Goal: Complete application form: Complete application form

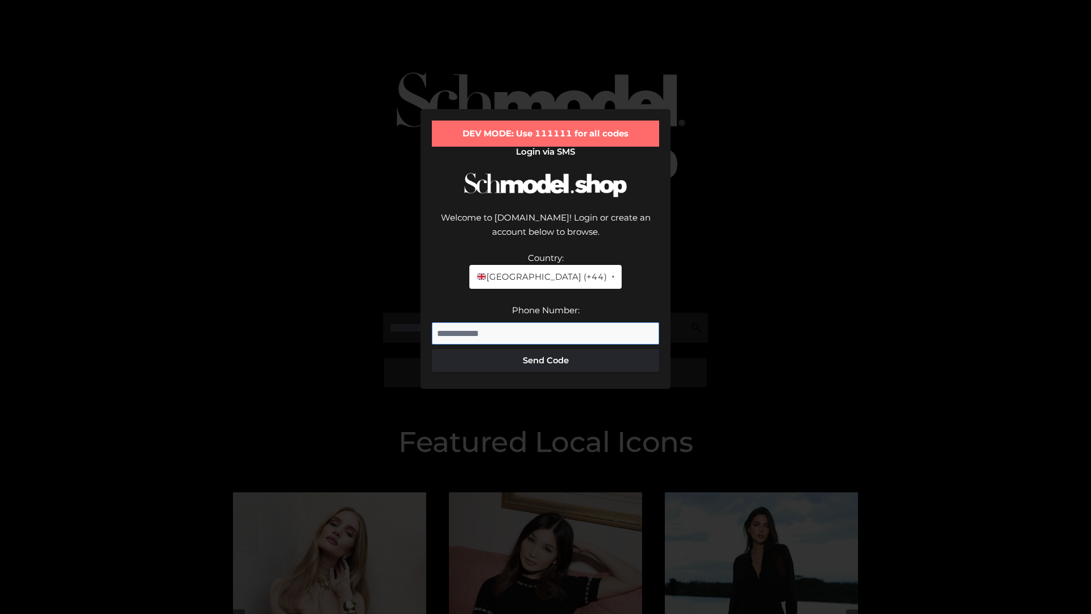
click at [545, 322] on input "Phone Number:" at bounding box center [545, 333] width 227 height 23
type input "**********"
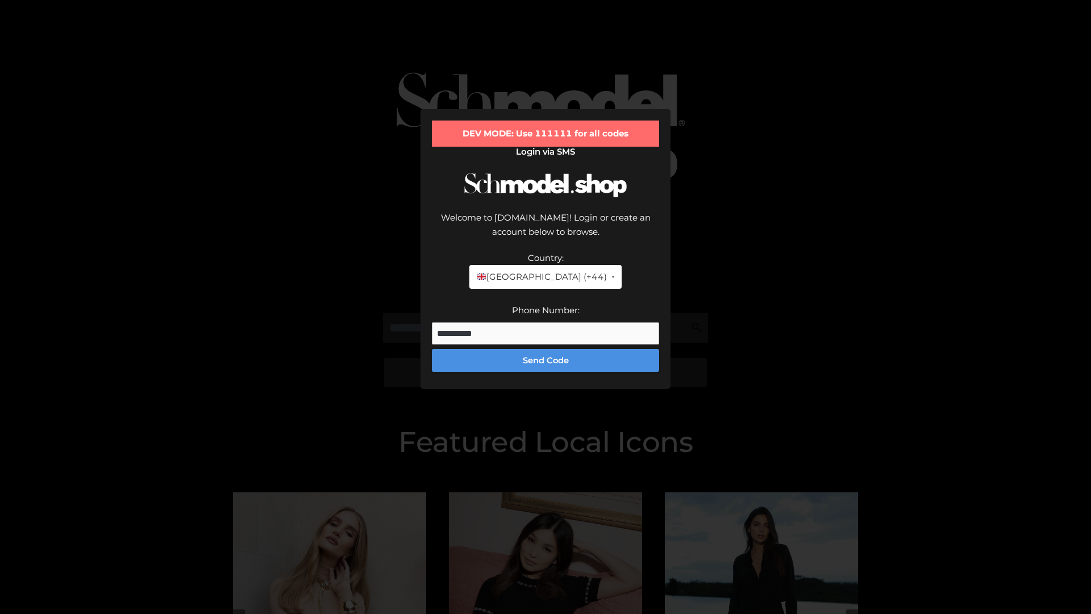
click at [545, 349] on button "Send Code" at bounding box center [545, 360] width 227 height 23
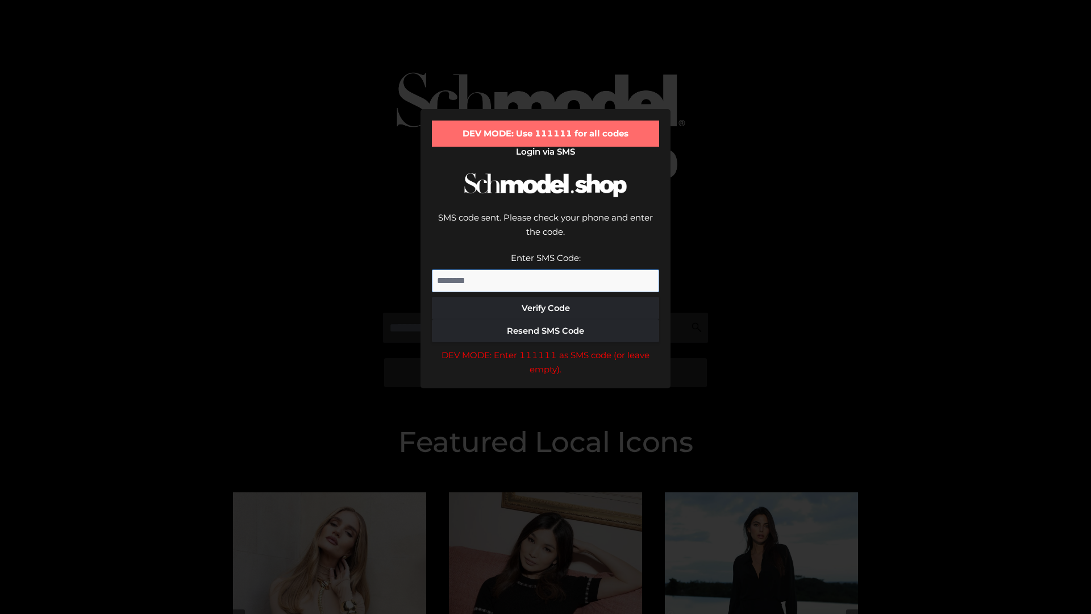
click at [545, 269] on input "Enter SMS Code:" at bounding box center [545, 280] width 227 height 23
type input "******"
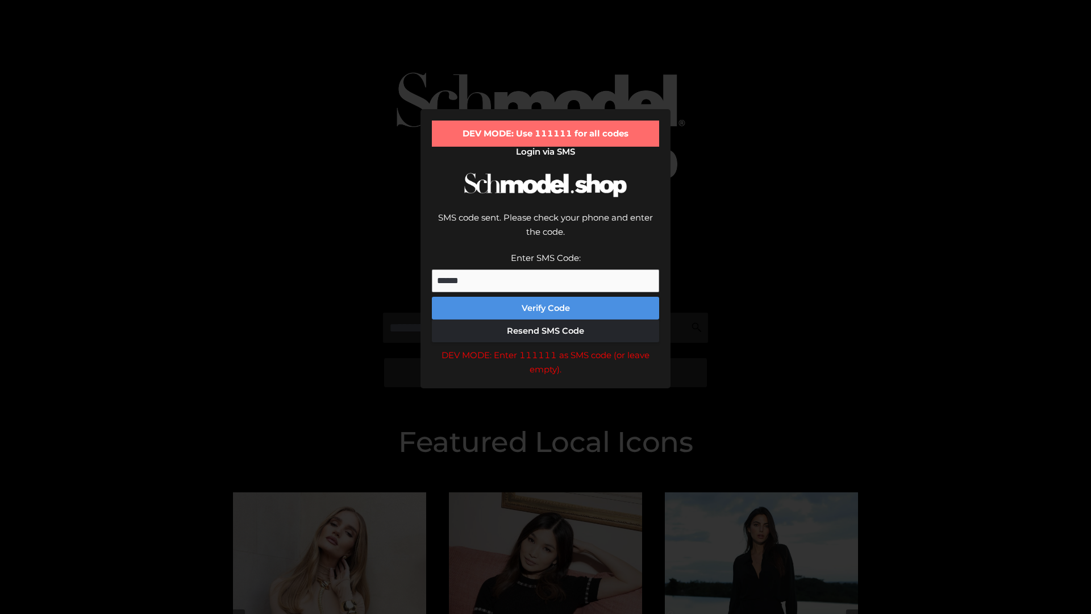
click at [545, 297] on button "Verify Code" at bounding box center [545, 308] width 227 height 23
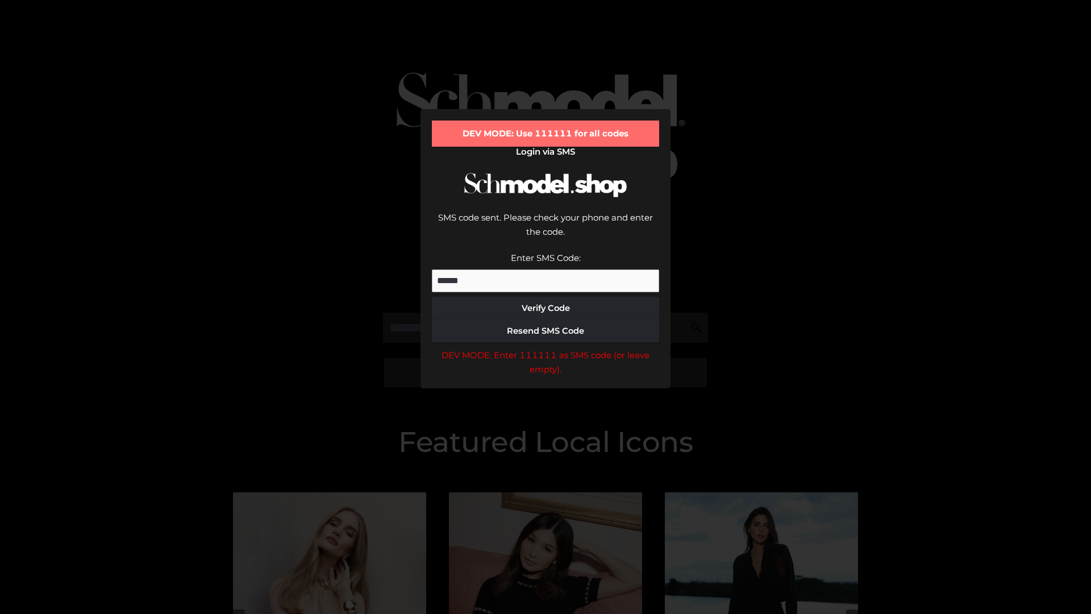
click at [545, 348] on div "DEV MODE: Enter 111111 as SMS code (or leave empty)." at bounding box center [545, 362] width 227 height 29
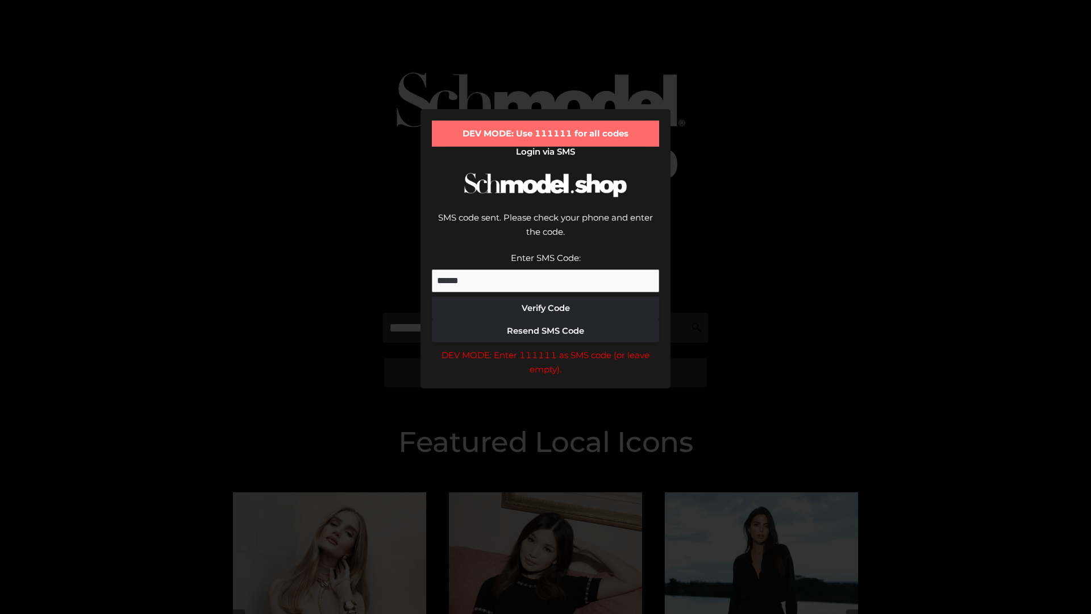
click at [545, 348] on div "DEV MODE: Enter 111111 as SMS code (or leave empty)." at bounding box center [545, 362] width 227 height 29
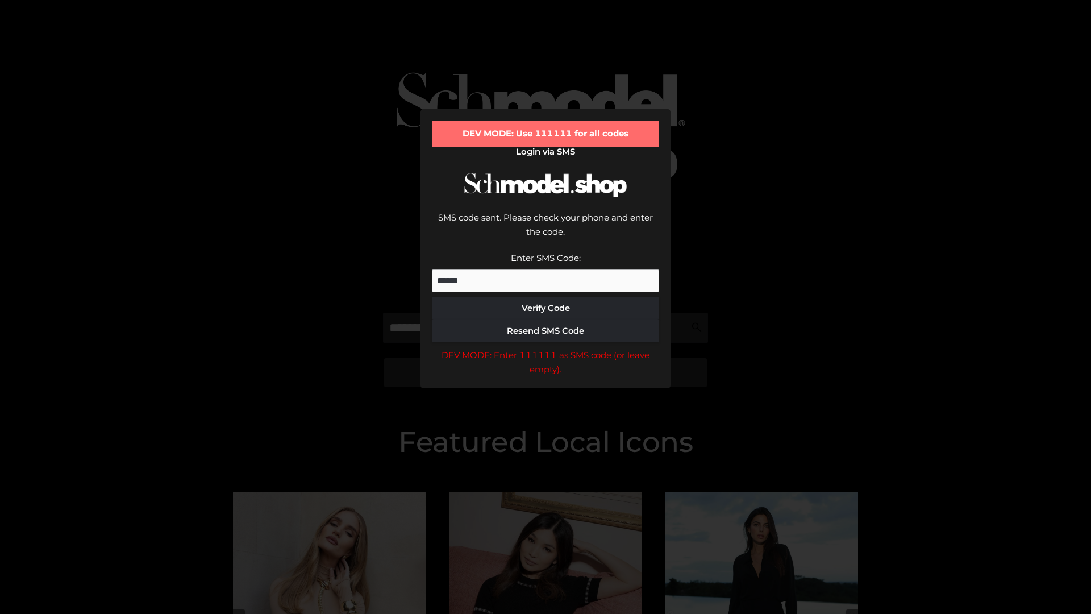
click at [545, 348] on div "DEV MODE: Enter 111111 as SMS code (or leave empty)." at bounding box center [545, 362] width 227 height 29
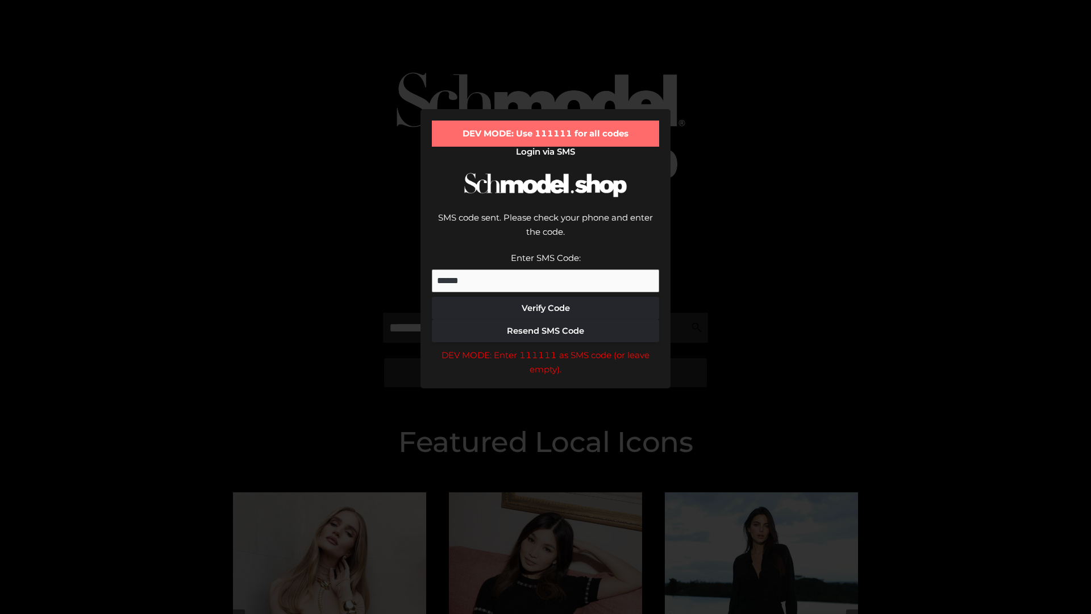
click at [545, 348] on div "DEV MODE: Enter 111111 as SMS code (or leave empty)." at bounding box center [545, 362] width 227 height 29
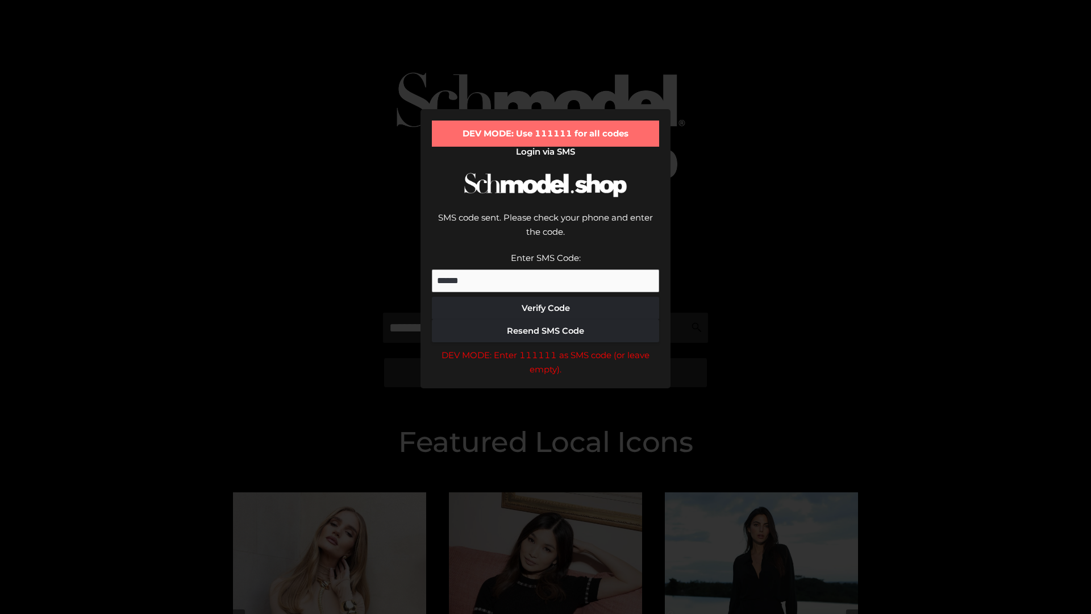
click at [545, 348] on div "DEV MODE: Enter 111111 as SMS code (or leave empty)." at bounding box center [545, 362] width 227 height 29
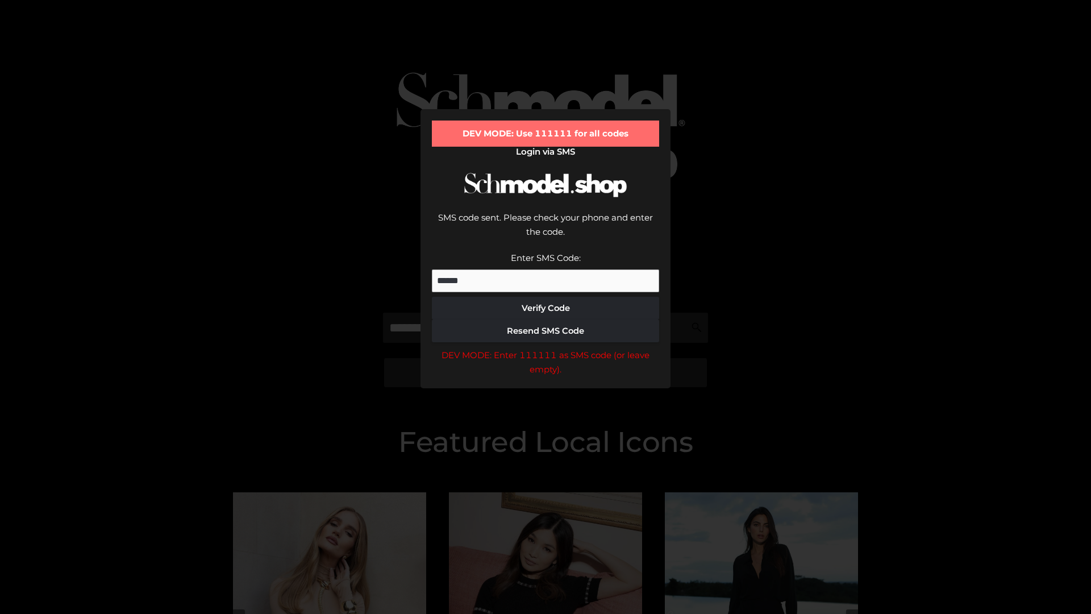
click at [545, 348] on div "DEV MODE: Enter 111111 as SMS code (or leave empty)." at bounding box center [545, 362] width 227 height 29
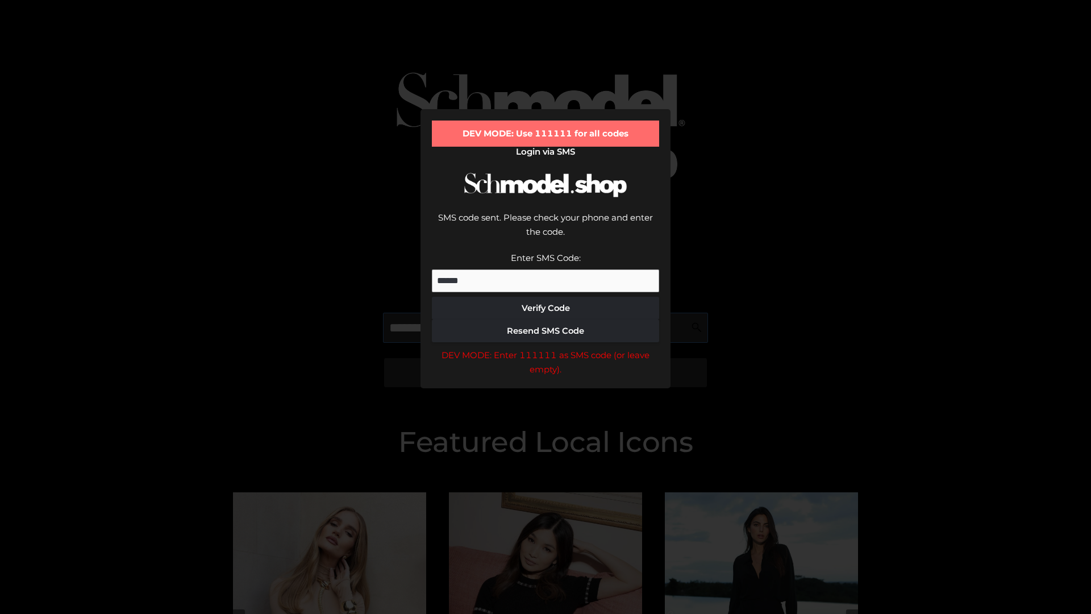
scroll to position [0, 59]
click at [545, 348] on div "DEV MODE: Enter 111111 as SMS code (or leave empty)." at bounding box center [545, 362] width 227 height 29
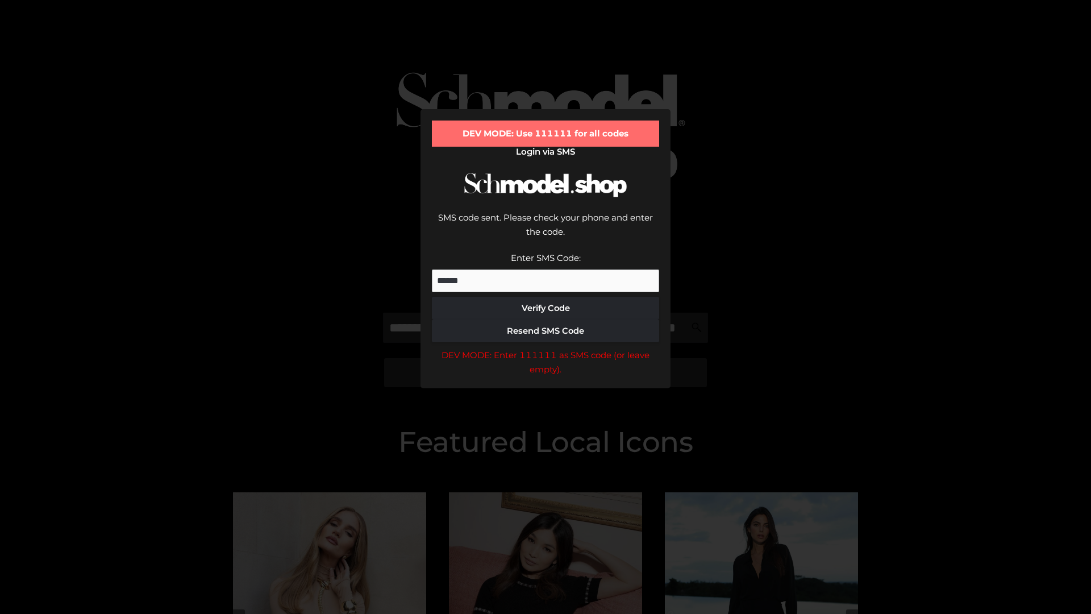
click at [545, 348] on div "DEV MODE: Enter 111111 as SMS code (or leave empty)." at bounding box center [545, 362] width 227 height 29
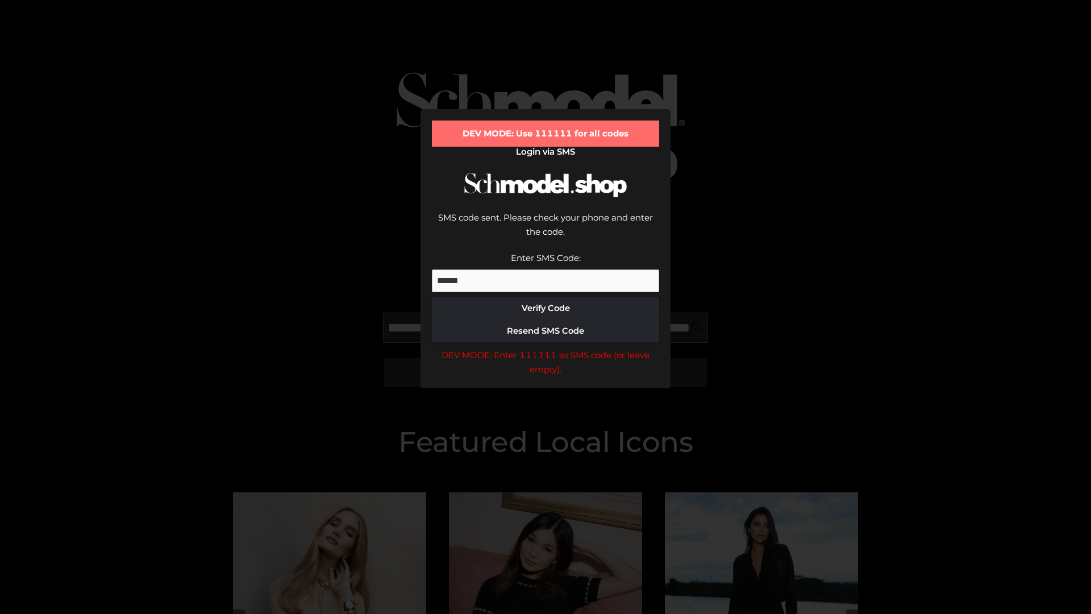
scroll to position [0, 124]
click at [545, 348] on div "DEV MODE: Enter 111111 as SMS code (or leave empty)." at bounding box center [545, 362] width 227 height 29
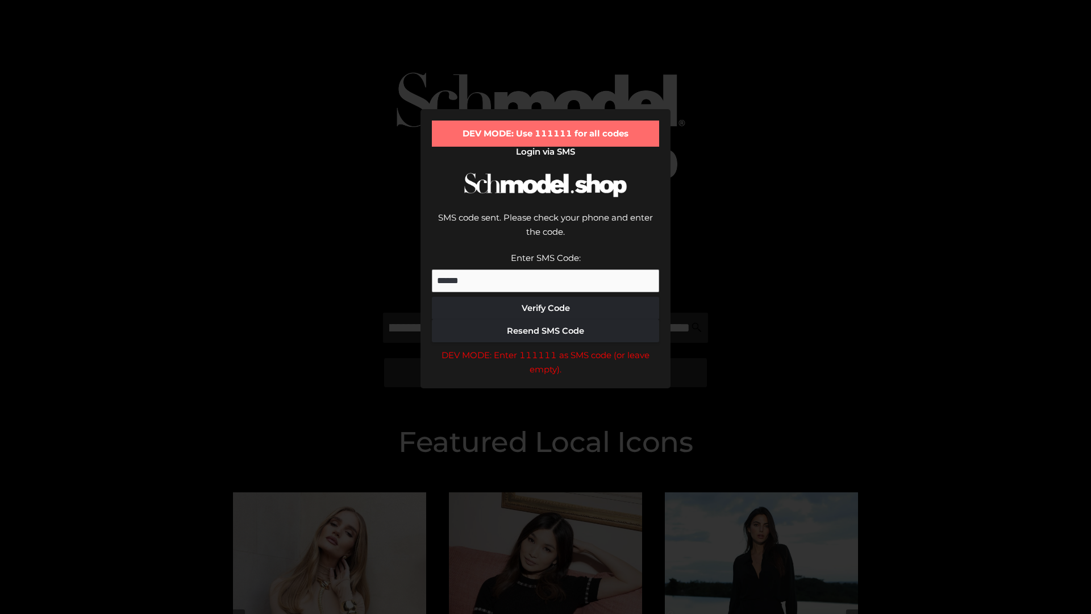
click at [545, 348] on div "DEV MODE: Enter 111111 as SMS code (or leave empty)." at bounding box center [545, 362] width 227 height 29
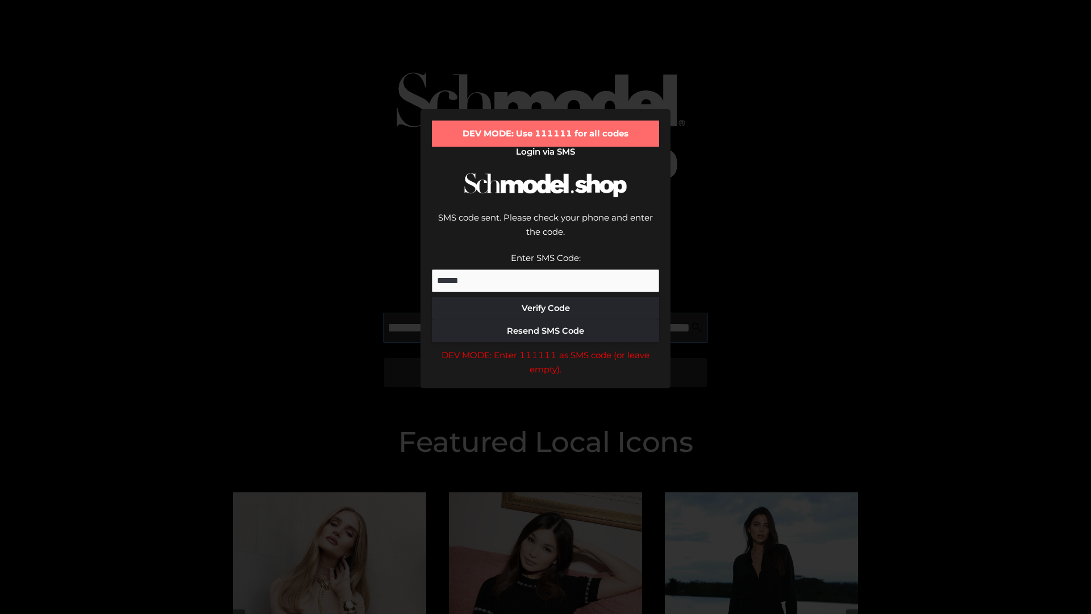
scroll to position [0, 193]
click at [545, 348] on div "DEV MODE: Enter 111111 as SMS code (or leave empty)." at bounding box center [545, 362] width 227 height 29
type input "**********"
